Goal: Task Accomplishment & Management: Complete application form

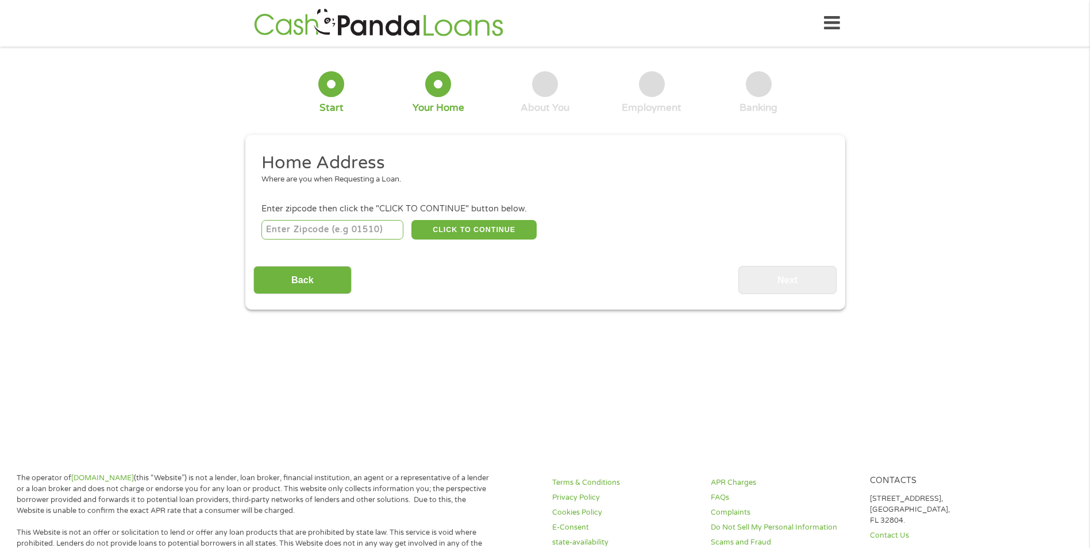
click at [283, 229] on input "number" at bounding box center [332, 230] width 142 height 20
type input "01752"
click at [439, 229] on button "CLICK TO CONTINUE" at bounding box center [473, 230] width 125 height 20
type input "01752"
type input "[GEOGRAPHIC_DATA]"
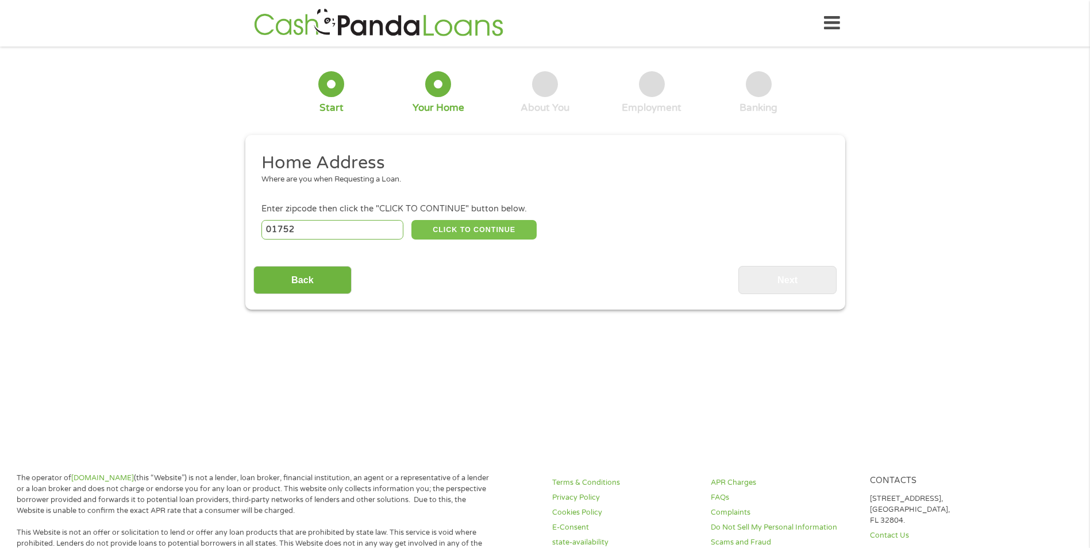
select select "[US_STATE]"
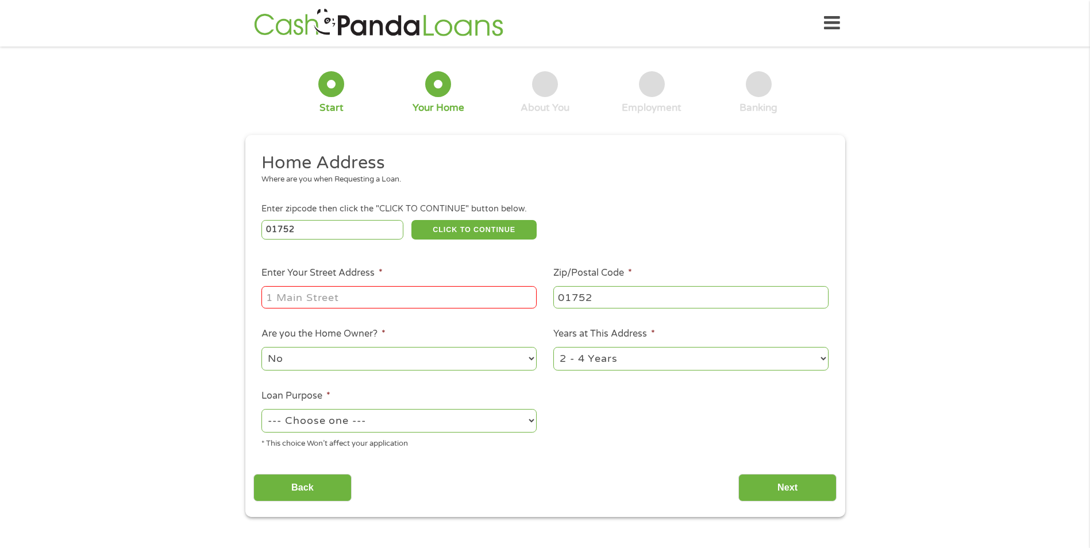
click at [280, 297] on input "Enter Your Street Address *" at bounding box center [398, 297] width 275 height 22
type input "[STREET_ADDRESS]"
click at [819, 357] on select "1 Year or less 1 - 2 Years 2 - 4 Years Over 4 Years" at bounding box center [690, 359] width 275 height 24
select select "60months"
click at [553, 347] on select "1 Year or less 1 - 2 Years 2 - 4 Years Over 4 Years" at bounding box center [690, 359] width 275 height 24
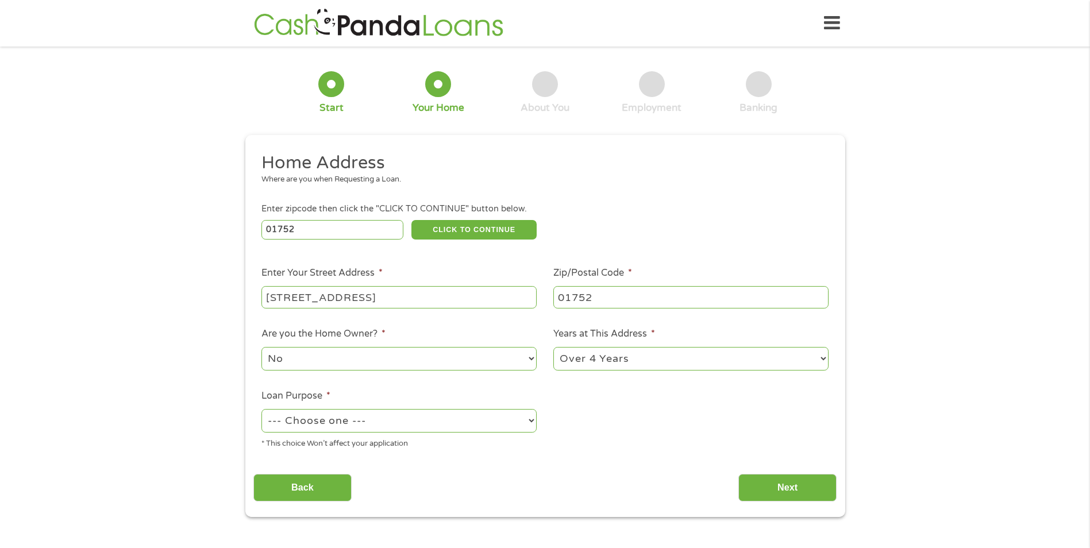
click at [324, 426] on select "--- Choose one --- Pay Bills Debt Consolidation Home Improvement Major Purchase…" at bounding box center [398, 421] width 275 height 24
select select "paybills"
click at [261, 409] on select "--- Choose one --- Pay Bills Debt Consolidation Home Improvement Major Purchase…" at bounding box center [398, 421] width 275 height 24
click at [792, 487] on input "Next" at bounding box center [787, 488] width 98 height 28
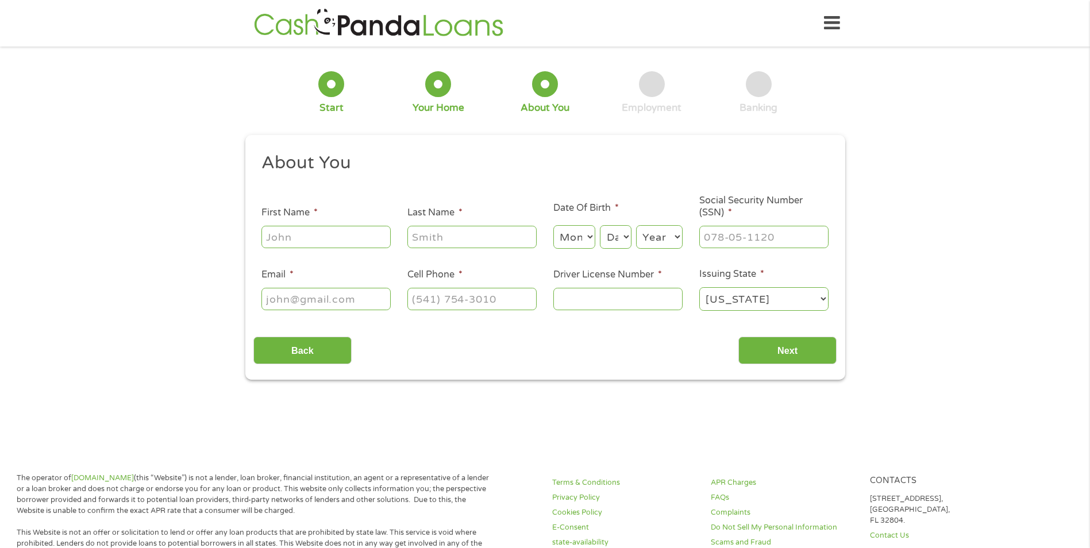
scroll to position [5, 5]
click at [343, 233] on input "First Name *" at bounding box center [325, 237] width 129 height 22
type input "[PERSON_NAME]"
type input "Hain"
click at [586, 238] on select "Month 1 2 3 4 5 6 7 8 9 10 11 12" at bounding box center [574, 237] width 42 height 24
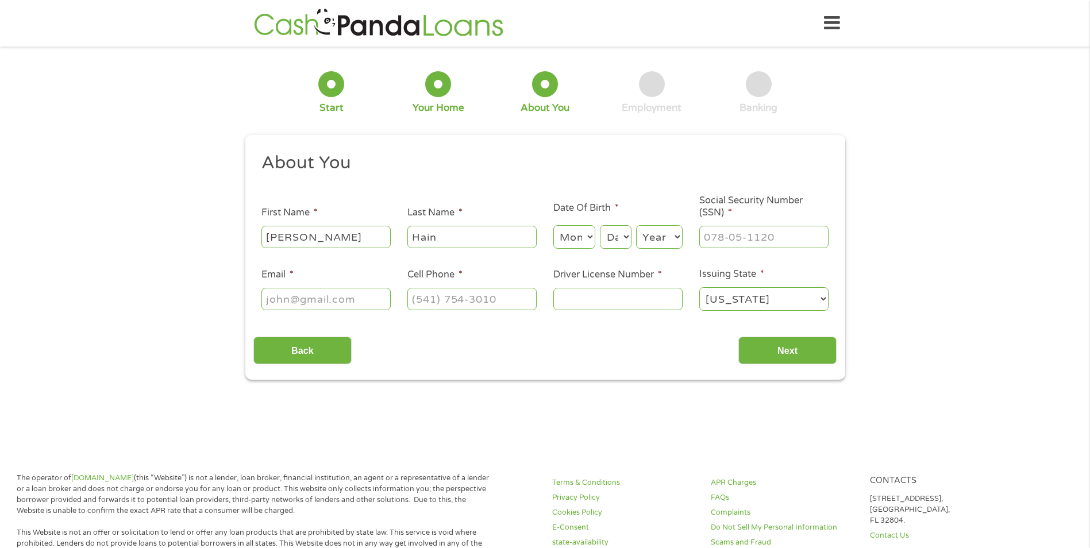
select select "6"
click at [553, 225] on select "Month 1 2 3 4 5 6 7 8 9 10 11 12" at bounding box center [574, 237] width 42 height 24
click at [623, 237] on select "Day 1 2 3 4 5 6 7 8 9 10 11 12 13 14 15 16 17 18 19 20 21 22 23 24 25 26 27 28 …" at bounding box center [615, 237] width 31 height 24
select select "20"
click at [600, 225] on select "Day 1 2 3 4 5 6 7 8 9 10 11 12 13 14 15 16 17 18 19 20 21 22 23 24 25 26 27 28 …" at bounding box center [615, 237] width 31 height 24
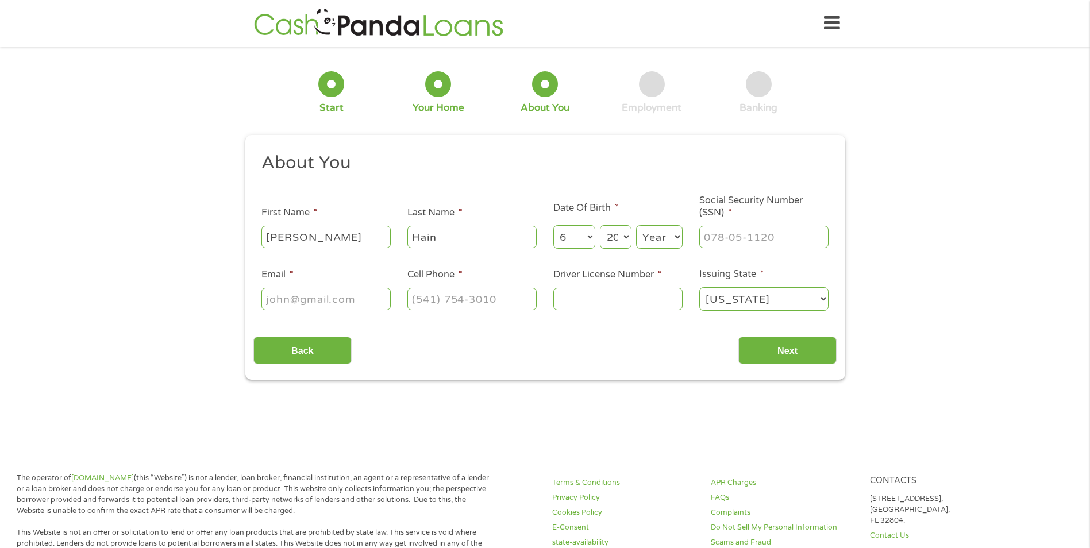
click at [673, 236] on select "Year [DATE] 2006 2005 2004 2003 2002 2001 2000 1999 1998 1997 1996 1995 1994 19…" at bounding box center [659, 237] width 47 height 24
select select "1985"
click at [636, 225] on select "Year [DATE] 2006 2005 2004 2003 2002 2001 2000 1999 1998 1997 1996 1995 1994 19…" at bounding box center [659, 237] width 47 height 24
click at [720, 235] on input "___-__-____" at bounding box center [763, 237] width 129 height 22
type input "010-72-3194"
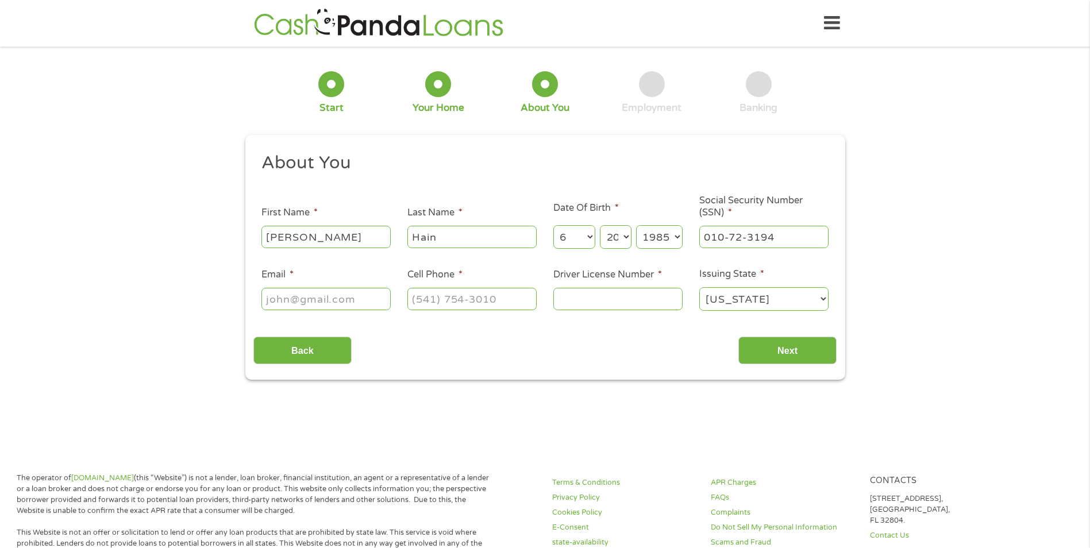
click at [287, 298] on input "Email *" at bounding box center [325, 299] width 129 height 22
type input "[EMAIL_ADDRESS][DOMAIN_NAME]"
click at [429, 302] on input "(___) ___-____" at bounding box center [471, 299] width 129 height 22
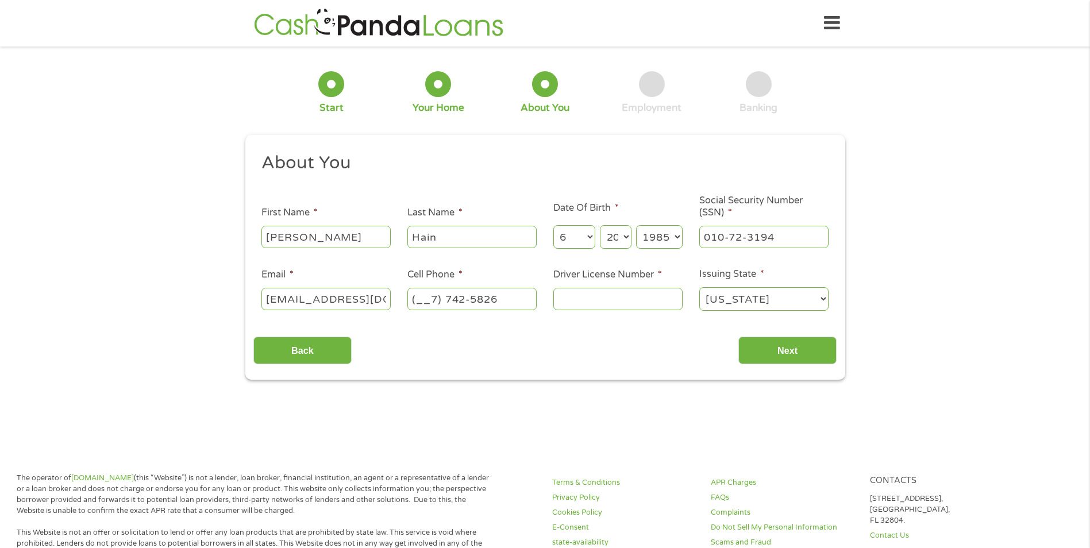
drag, startPoint x: 504, startPoint y: 301, endPoint x: 369, endPoint y: 303, distance: 134.5
click at [369, 303] on ul "About You This field is hidden when viewing the form Title * --- Choose one ---…" at bounding box center [544, 237] width 583 height 170
type input "[PHONE_NUMBER]"
type input "S72385068"
click at [772, 352] on input "Next" at bounding box center [787, 351] width 98 height 28
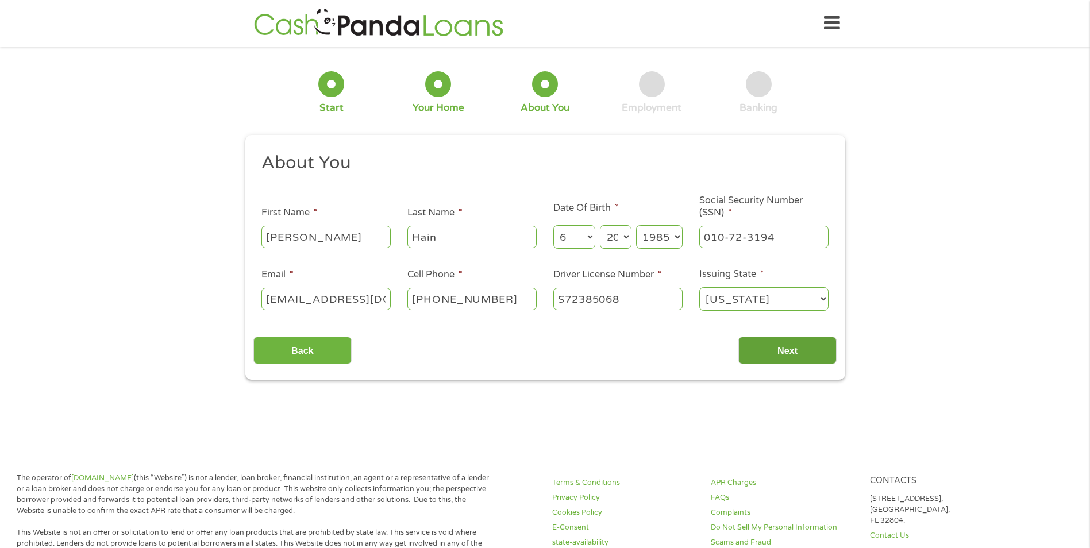
scroll to position [5, 5]
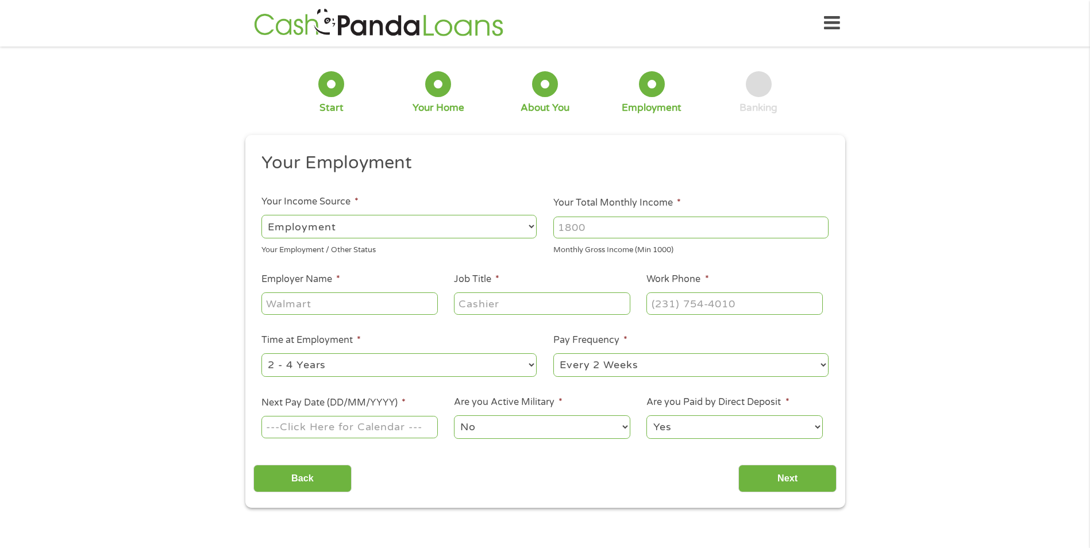
drag, startPoint x: 589, startPoint y: 231, endPoint x: 536, endPoint y: 231, distance: 52.9
click at [537, 231] on ul "Your Employment Your Income Source * --- Choose one --- Employment [DEMOGRAPHIC…" at bounding box center [544, 301] width 583 height 298
type input "5689"
click at [296, 306] on input "Employer Name *" at bounding box center [349, 303] width 176 height 22
type input "MFS Investment Management"
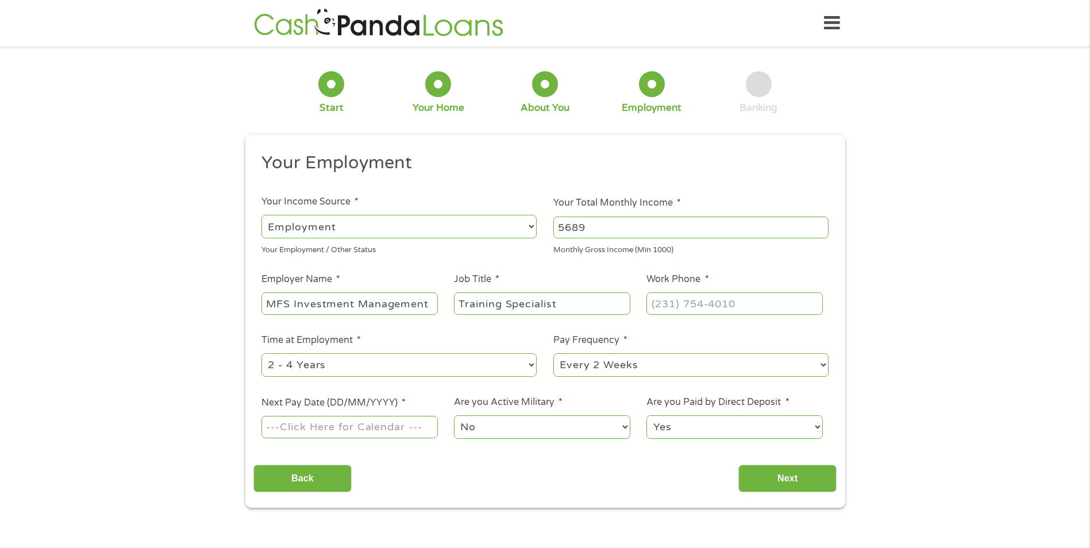
type input "Training Specialist"
click at [656, 307] on input "(___) ___-____" at bounding box center [734, 303] width 176 height 22
type input "[PHONE_NUMBER]"
click at [529, 368] on select "--- Choose one --- 1 Year or less 1 - 2 Years 2 - 4 Years Over 4 Years" at bounding box center [398, 365] width 275 height 24
select select "60months"
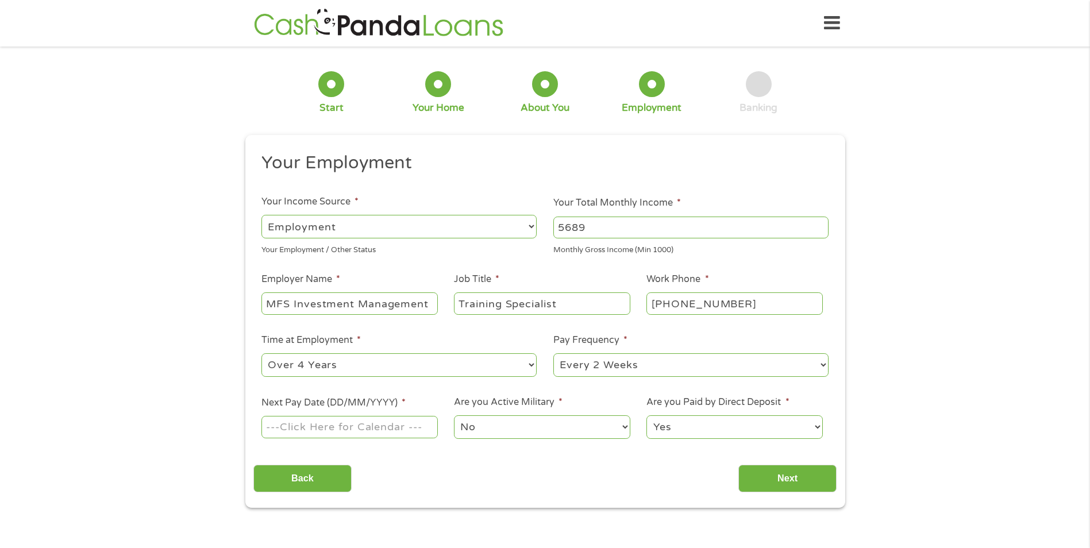
click at [261, 353] on select "--- Choose one --- 1 Year or less 1 - 2 Years 2 - 4 Years Over 4 Years" at bounding box center [398, 365] width 275 height 24
click at [820, 364] on select "--- Choose one --- Every 2 Weeks Every Week Monthly Semi-Monthly" at bounding box center [690, 365] width 275 height 24
select select "semimonthly"
click at [553, 353] on select "--- Choose one --- Every 2 Weeks Every Week Monthly Semi-Monthly" at bounding box center [690, 365] width 275 height 24
click at [313, 431] on input "Next Pay Date (DD/MM/YYYY) *" at bounding box center [349, 427] width 176 height 22
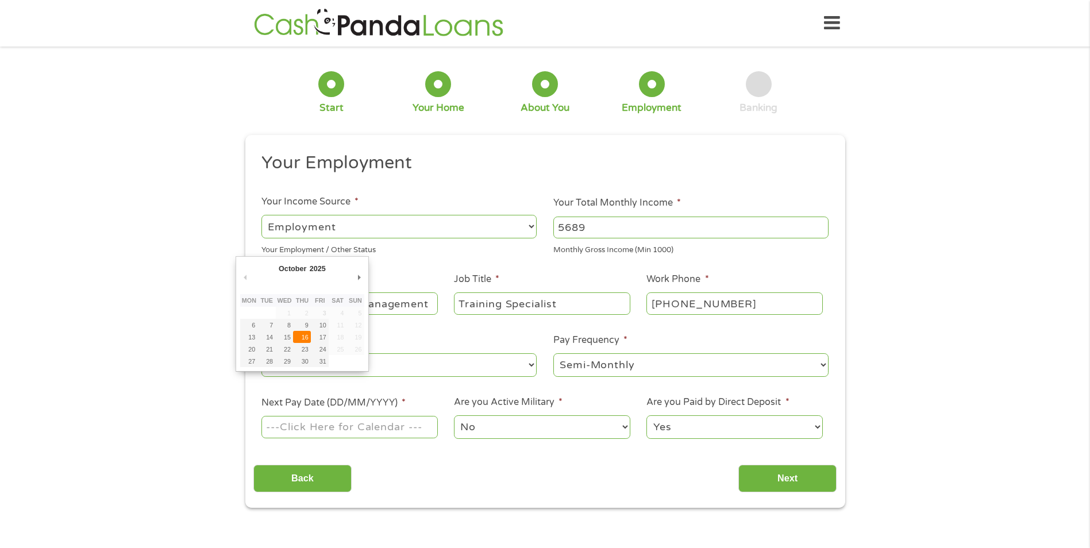
type input "[DATE]"
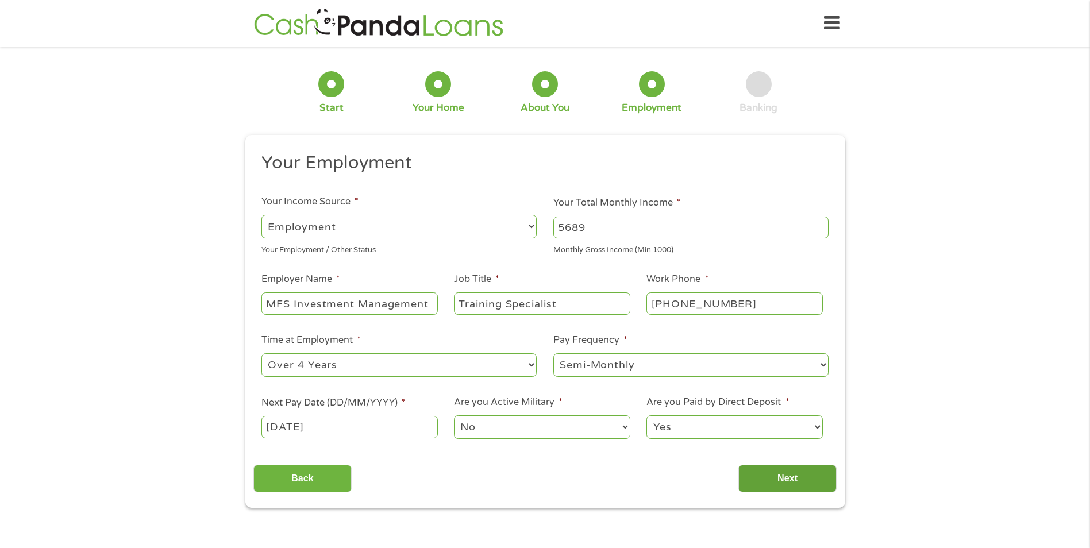
click at [776, 486] on input "Next" at bounding box center [787, 479] width 98 height 28
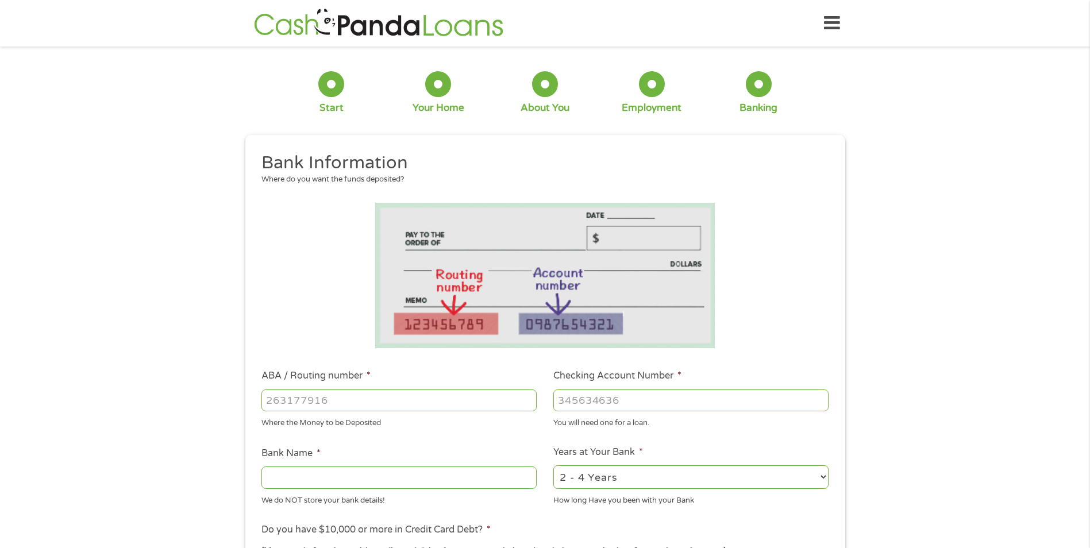
click at [279, 405] on input "ABA / Routing number *" at bounding box center [398, 401] width 275 height 22
type input "211391825"
type input "DIGITAL FEDERAL CREDIT UNION"
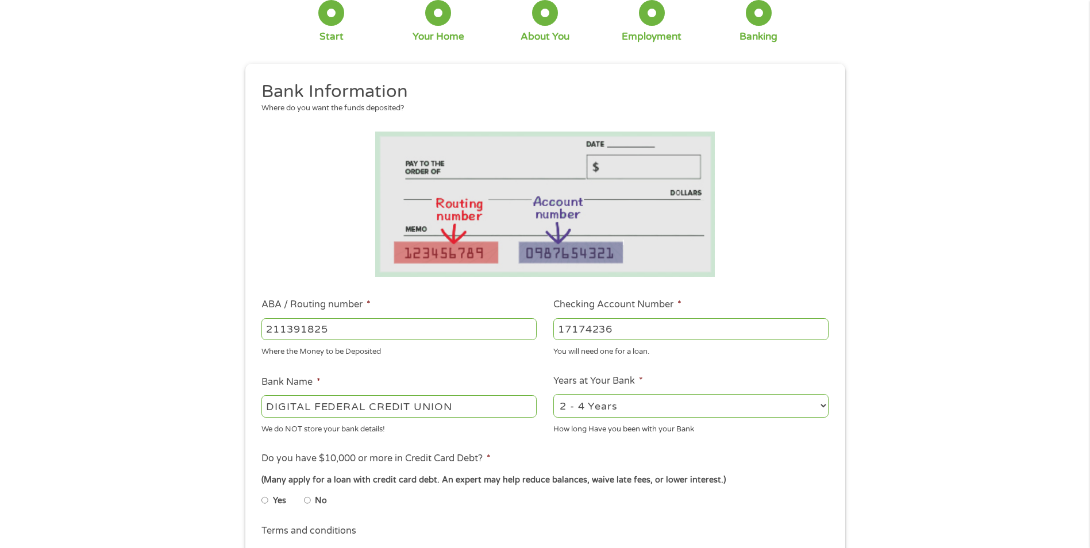
scroll to position [115, 0]
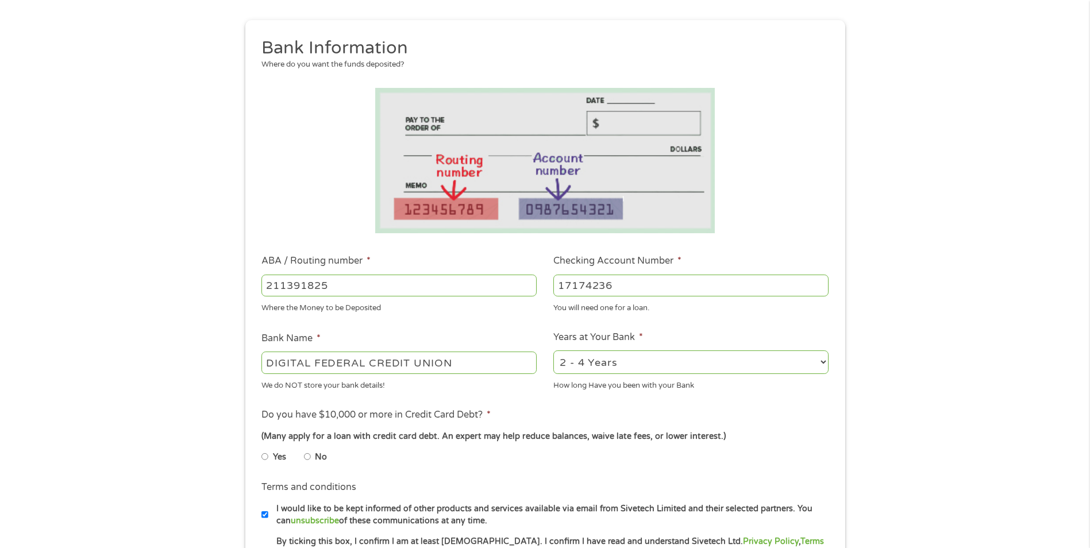
type input "17174236"
click at [657, 363] on select "2 - 4 Years 6 - 12 Months 1 - 2 Years Over 4 Years" at bounding box center [690, 363] width 275 height 24
select select "60months"
click at [553, 351] on select "2 - 4 Years 6 - 12 Months 1 - 2 Years Over 4 Years" at bounding box center [690, 363] width 275 height 24
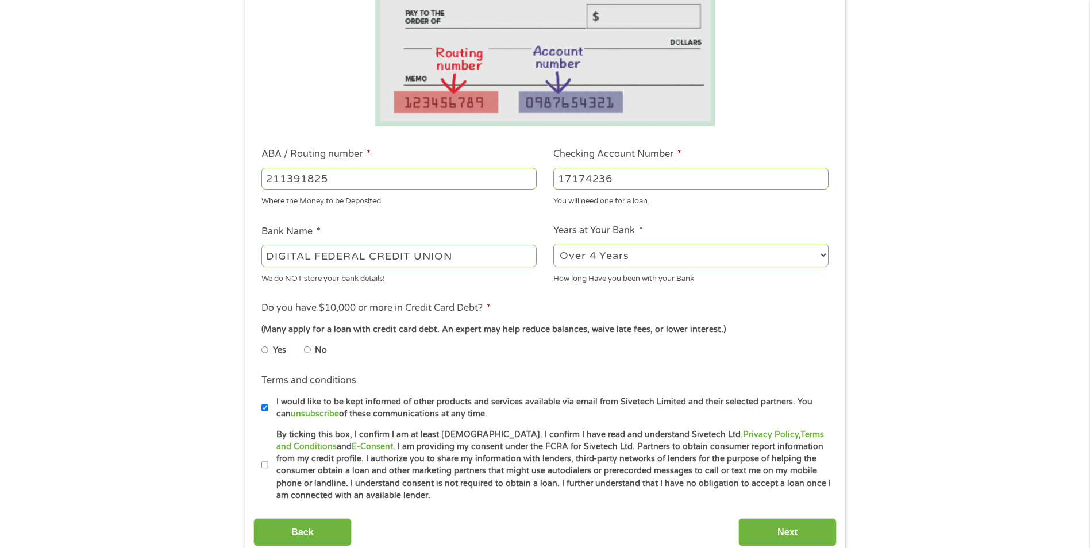
scroll to position [230, 0]
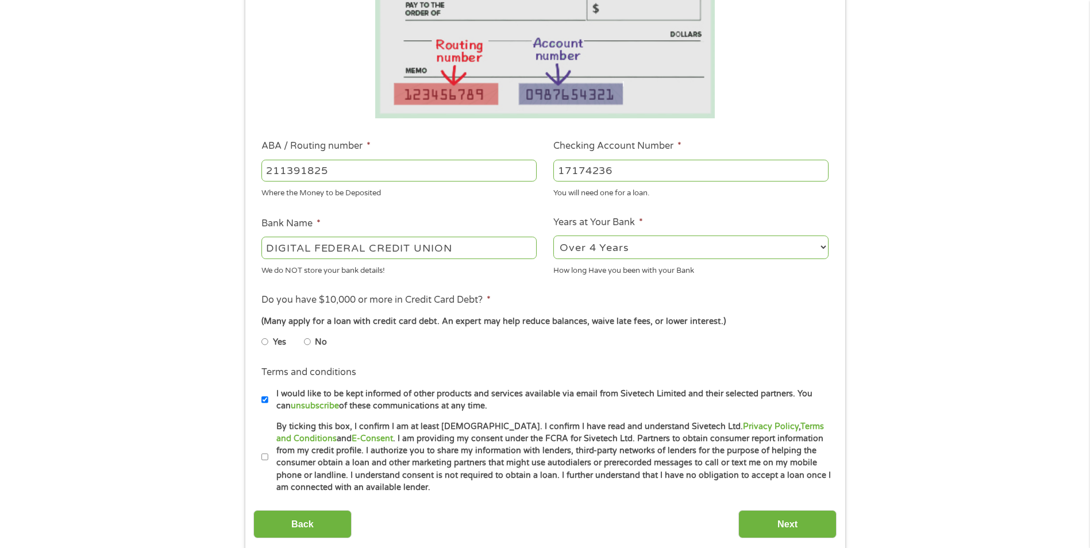
click at [308, 341] on input "No" at bounding box center [307, 342] width 7 height 18
radio input "true"
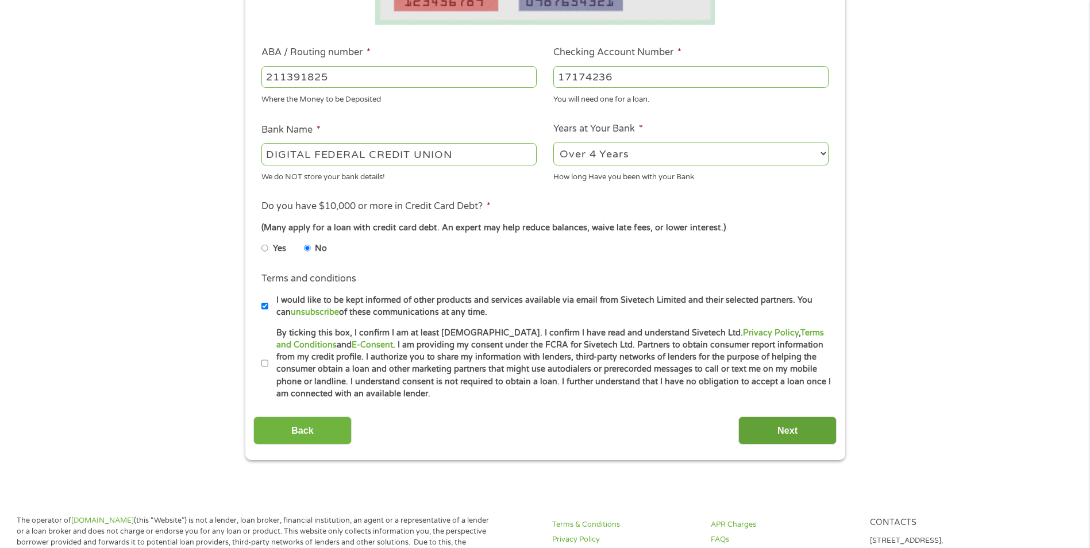
scroll to position [345, 0]
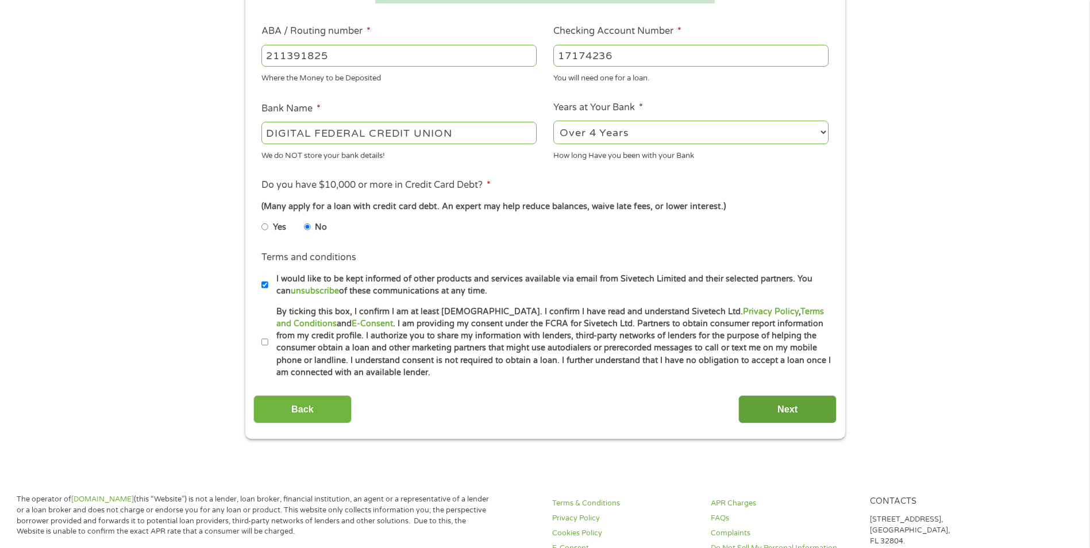
click at [777, 409] on input "Next" at bounding box center [787, 409] width 98 height 28
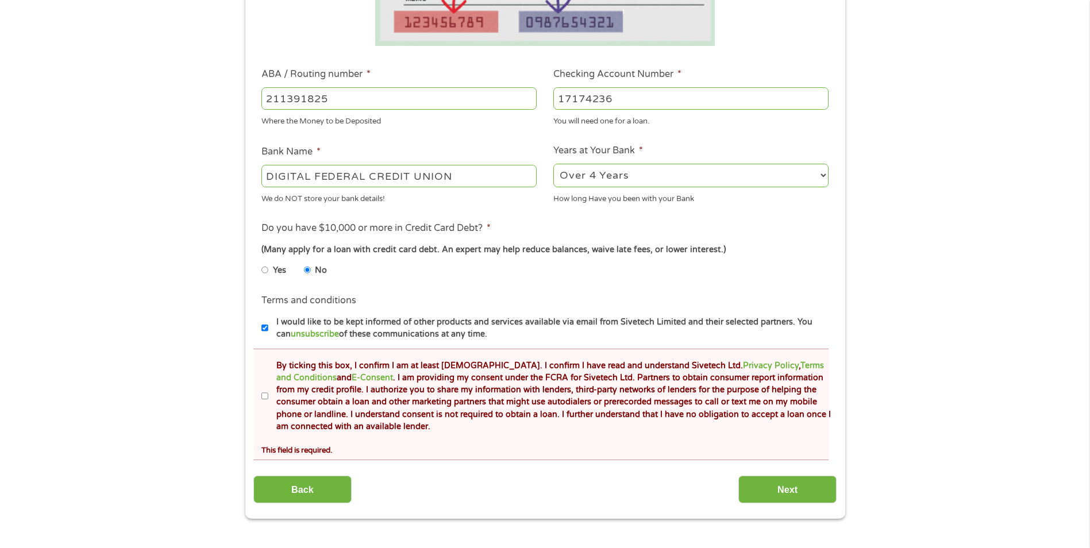
click at [263, 325] on input "I would like to be kept informed of other products and services available via e…" at bounding box center [264, 328] width 7 height 18
checkbox input "false"
click at [263, 401] on input "By ticking this box, I confirm I am at least [DEMOGRAPHIC_DATA]. I confirm I ha…" at bounding box center [264, 396] width 7 height 18
checkbox input "true"
click at [766, 487] on input "Next" at bounding box center [787, 490] width 98 height 28
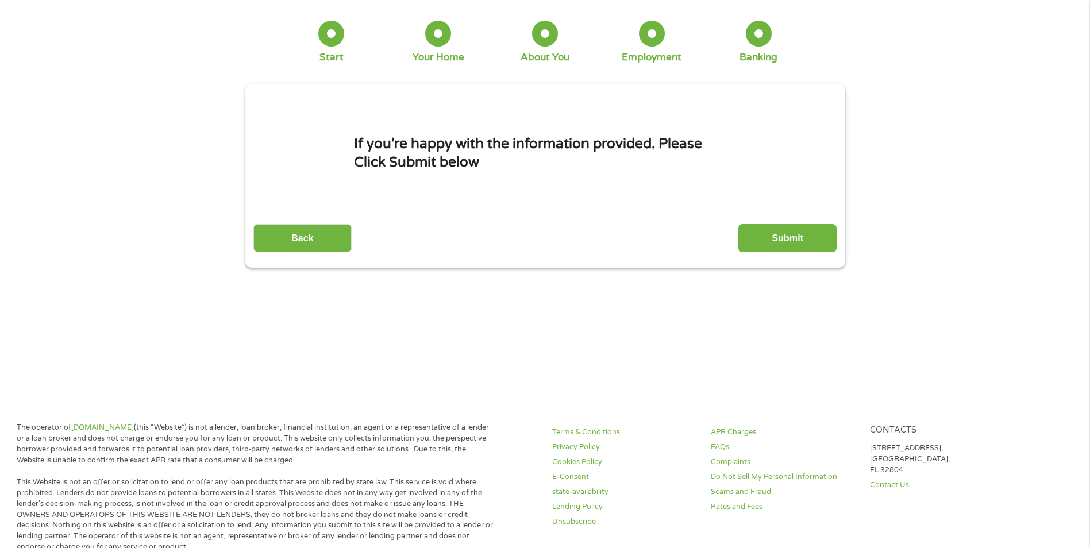
scroll to position [0, 0]
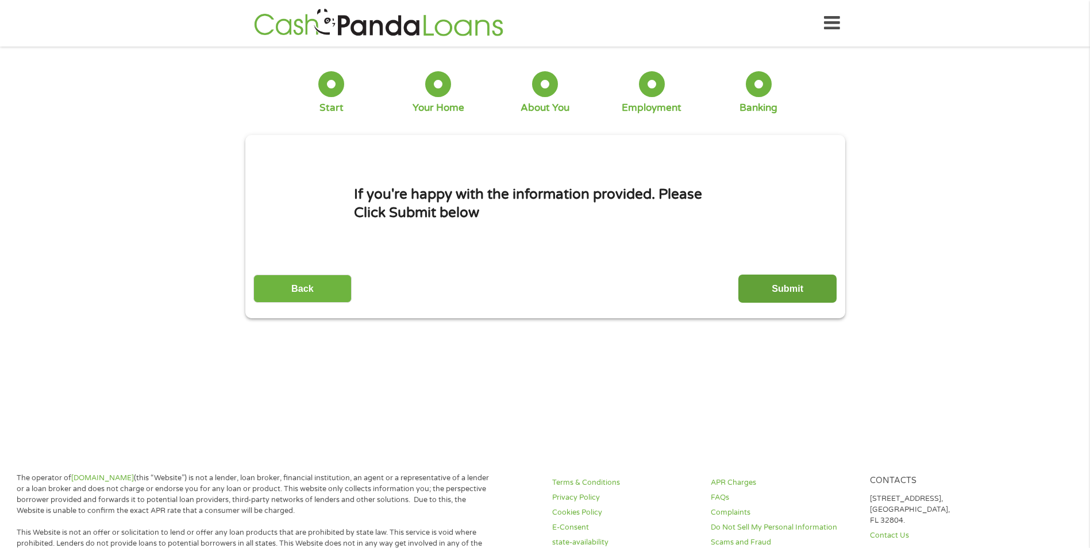
click at [769, 292] on input "Submit" at bounding box center [787, 289] width 98 height 28
